Goal: Complete application form: Complete application form

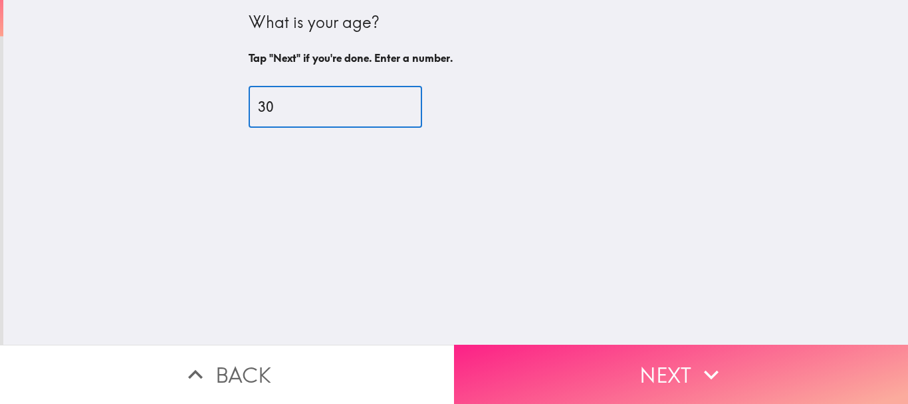
type input "30"
click at [738, 364] on button "Next" at bounding box center [681, 373] width 454 height 59
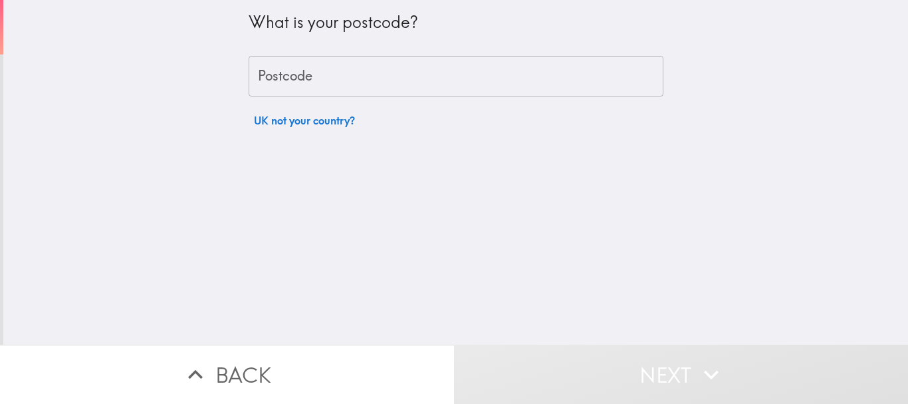
click at [377, 73] on input "Postcode" at bounding box center [456, 76] width 415 height 41
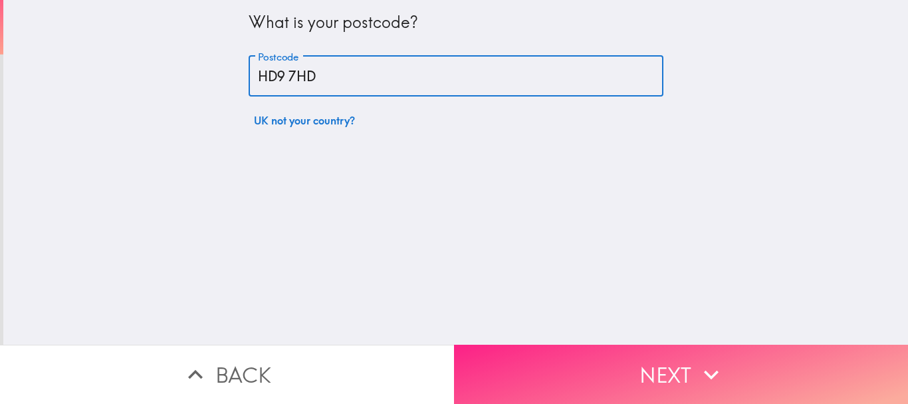
type input "HD9 7HD"
click at [635, 357] on button "Next" at bounding box center [681, 373] width 454 height 59
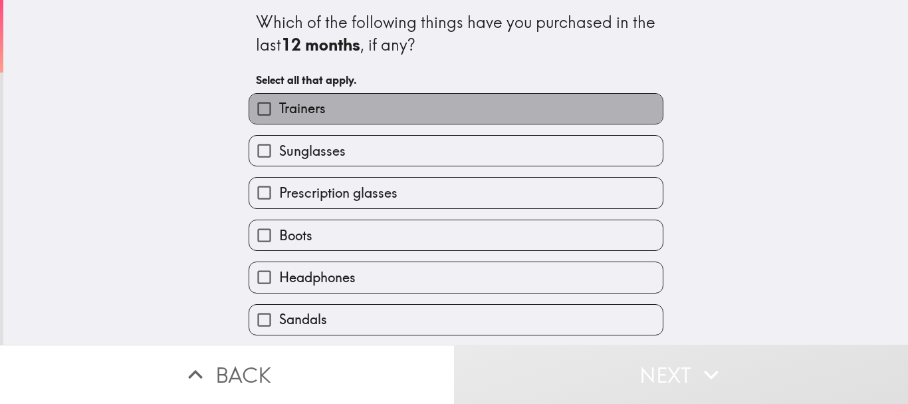
click at [367, 120] on label "Trainers" at bounding box center [456, 109] width 414 height 30
click at [279, 120] on input "Trainers" at bounding box center [264, 109] width 30 height 30
checkbox input "true"
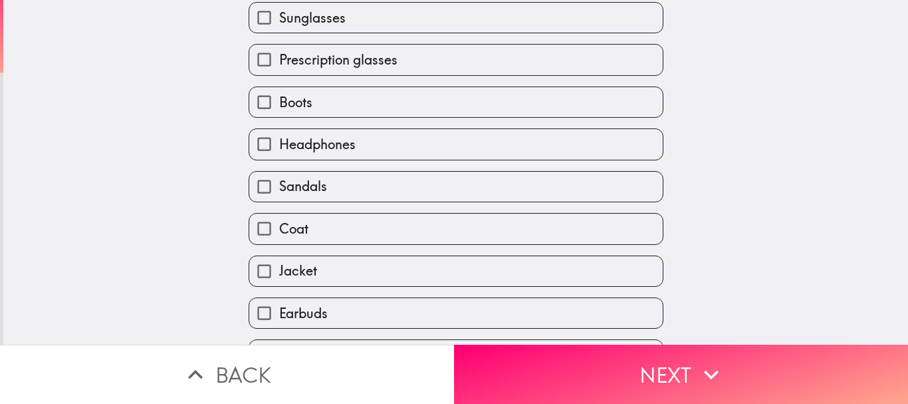
scroll to position [170, 0]
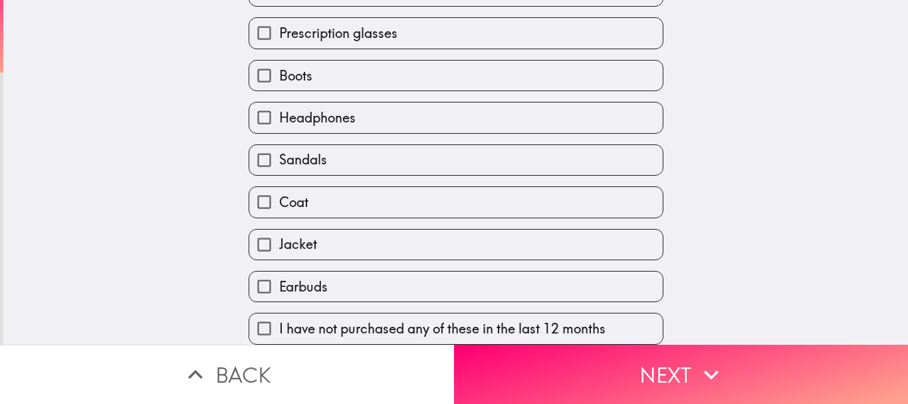
click at [389, 273] on label "Earbuds" at bounding box center [456, 286] width 414 height 30
click at [279, 273] on input "Earbuds" at bounding box center [264, 286] width 30 height 30
checkbox input "true"
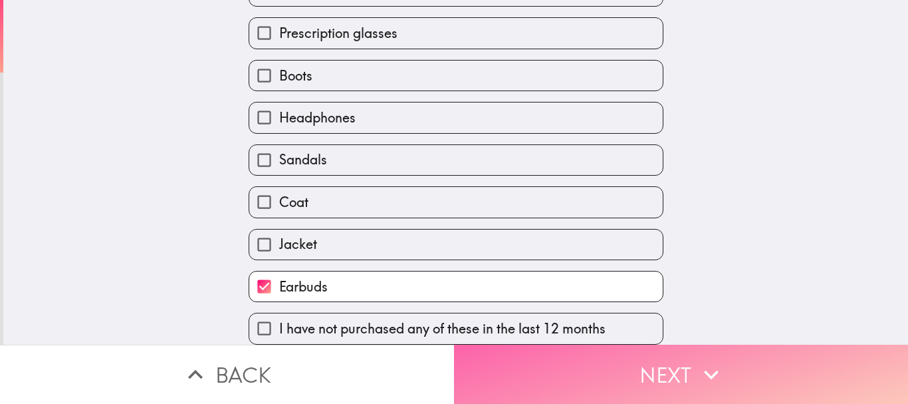
click at [629, 371] on button "Next" at bounding box center [681, 373] width 454 height 59
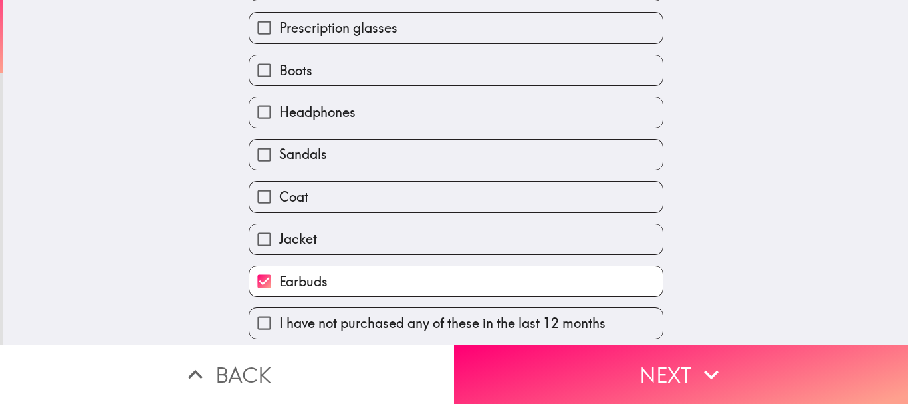
scroll to position [22, 0]
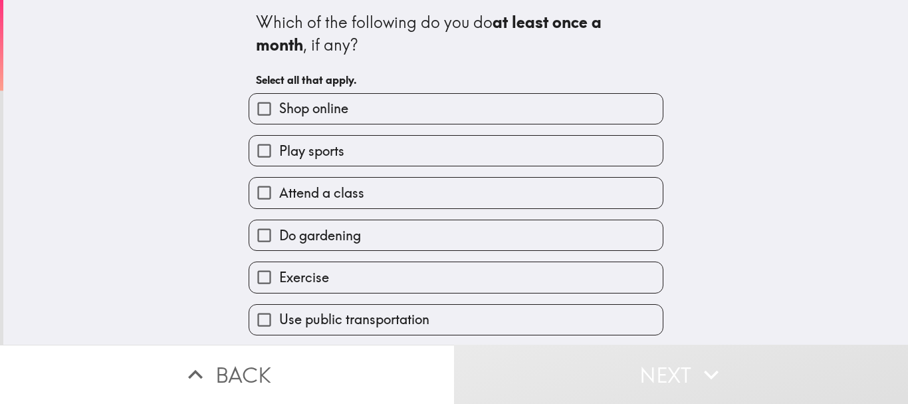
scroll to position [66, 0]
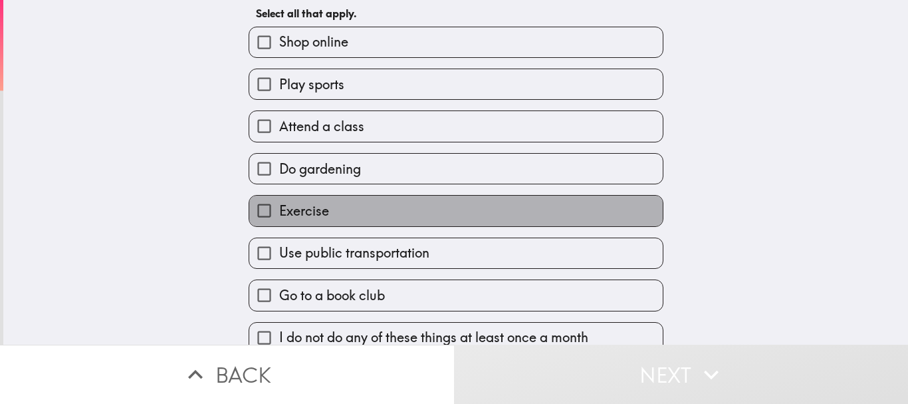
click at [342, 215] on label "Exercise" at bounding box center [456, 210] width 414 height 30
click at [279, 215] on input "Exercise" at bounding box center [264, 210] width 30 height 30
checkbox input "true"
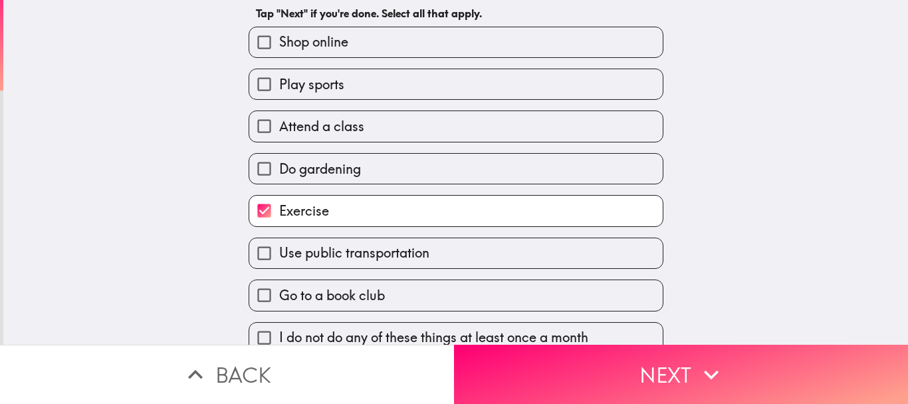
scroll to position [85, 0]
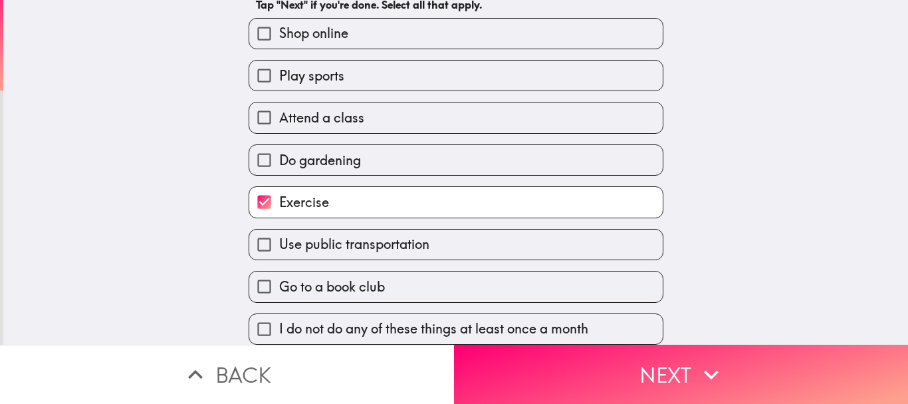
click at [368, 241] on span "Use public transportation" at bounding box center [354, 244] width 150 height 19
click at [279, 241] on input "Use public transportation" at bounding box center [264, 244] width 30 height 30
checkbox input "true"
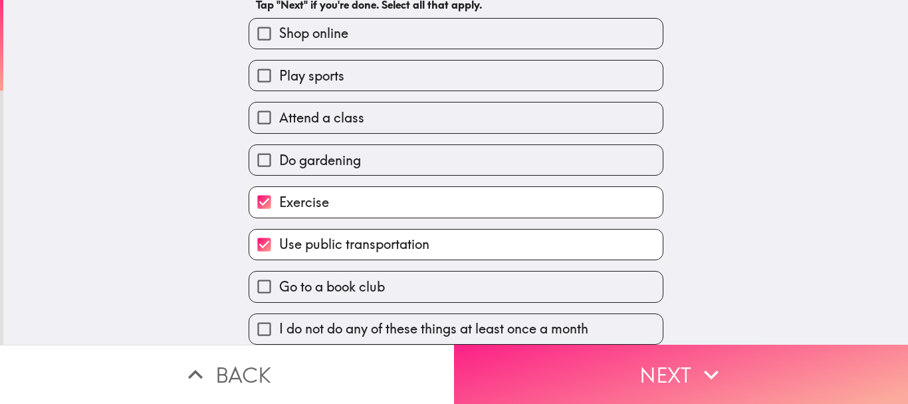
click at [627, 376] on button "Next" at bounding box center [681, 373] width 454 height 59
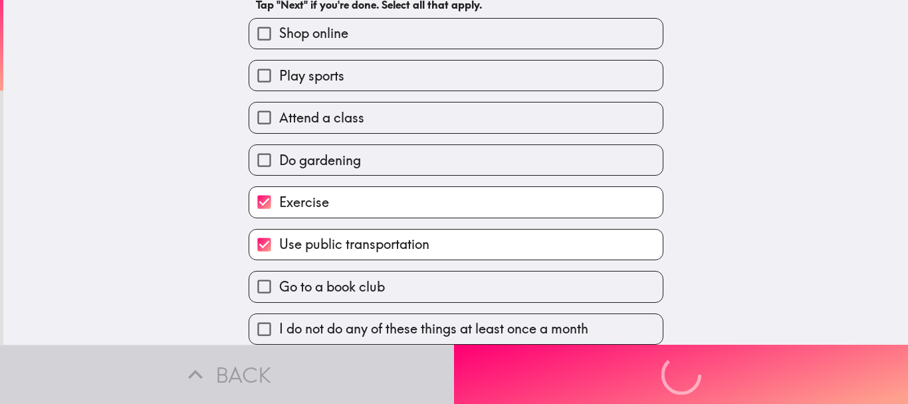
scroll to position [0, 0]
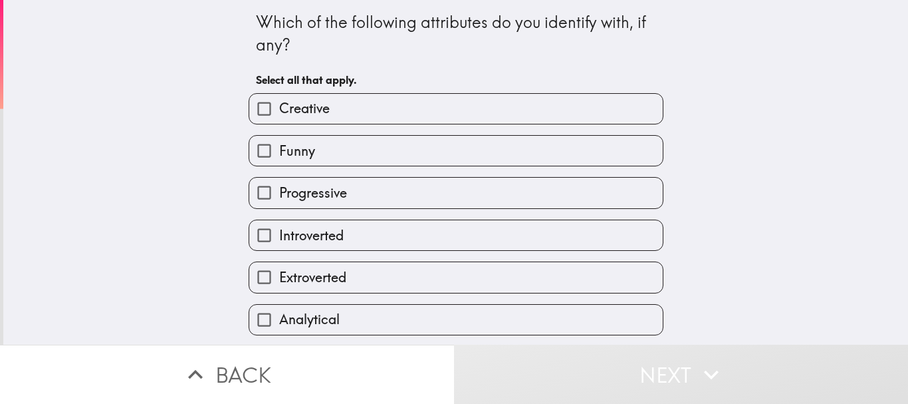
click at [324, 146] on label "Funny" at bounding box center [456, 151] width 414 height 30
click at [279, 146] on input "Funny" at bounding box center [264, 151] width 30 height 30
checkbox input "true"
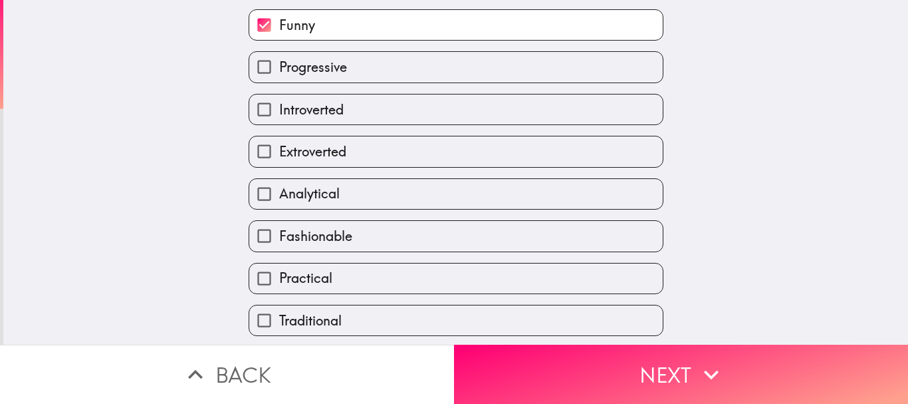
scroll to position [133, 0]
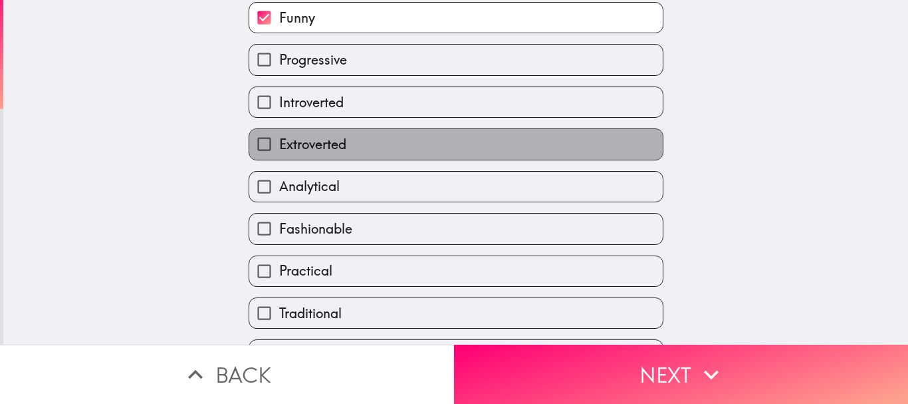
click at [341, 139] on label "Extroverted" at bounding box center [456, 144] width 414 height 30
click at [279, 139] on input "Extroverted" at bounding box center [264, 144] width 30 height 30
checkbox input "true"
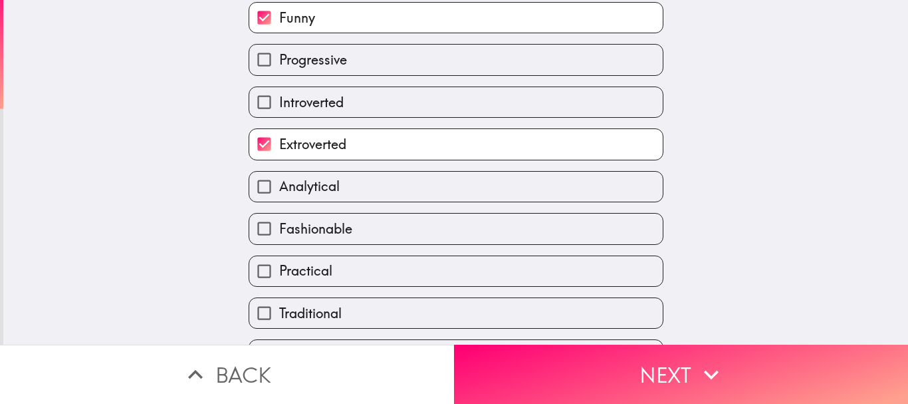
scroll to position [170, 0]
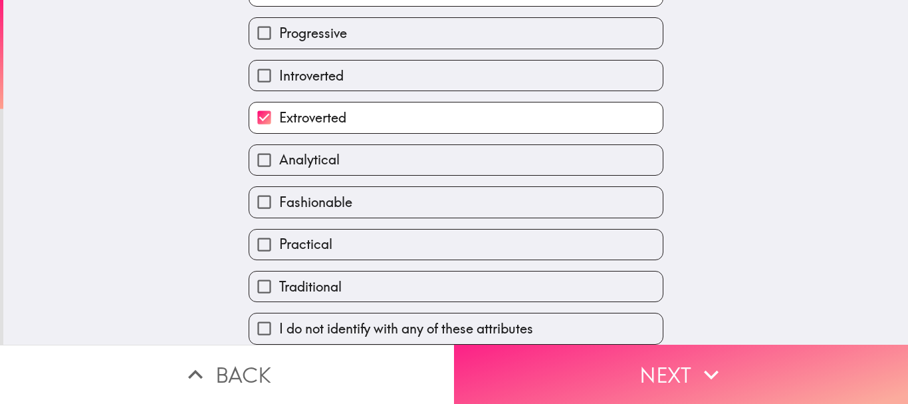
click at [595, 365] on button "Next" at bounding box center [681, 373] width 454 height 59
